Goal: Information Seeking & Learning: Learn about a topic

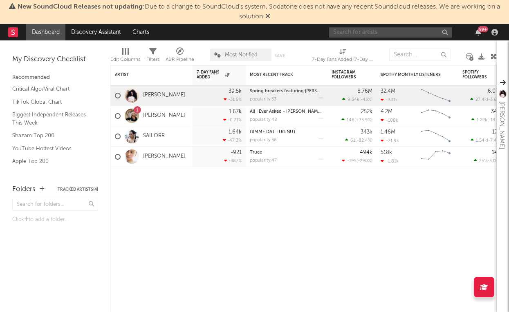
click at [380, 31] on input "text" at bounding box center [390, 32] width 123 height 10
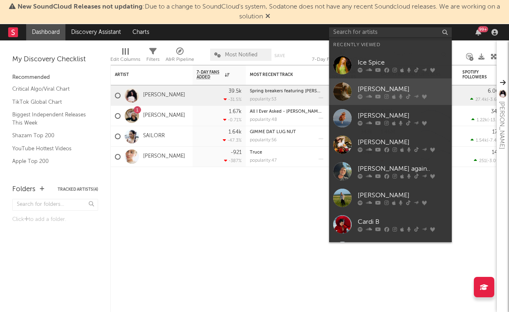
click at [378, 85] on div "[PERSON_NAME]" at bounding box center [403, 89] width 90 height 10
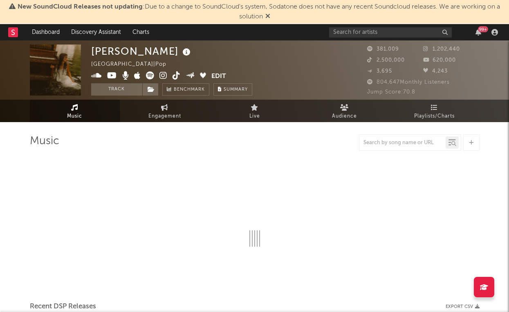
select select "6m"
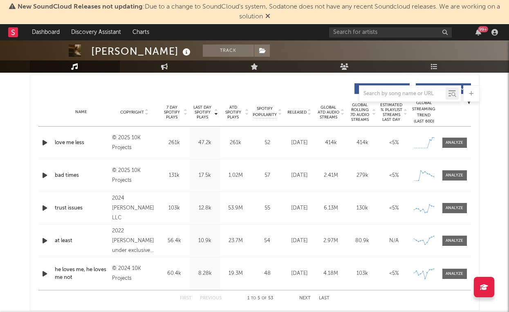
scroll to position [327, 0]
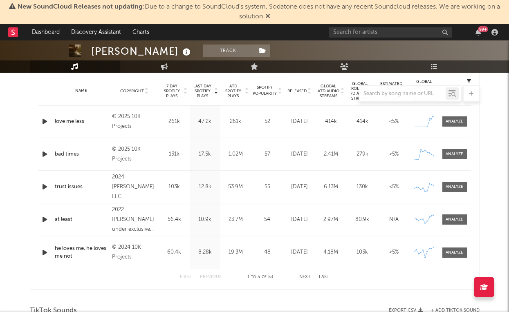
click at [391, 4] on span "New SoundCloud Releases not updating : Due to a change to SoundCloud's system, …" at bounding box center [259, 12] width 483 height 16
